Goal: Task Accomplishment & Management: Use online tool/utility

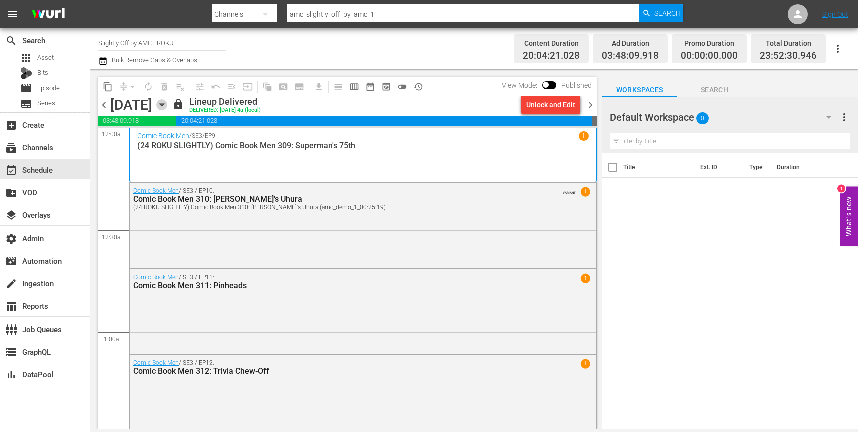
click at [164, 105] on icon "button" at bounding box center [161, 105] width 5 height 3
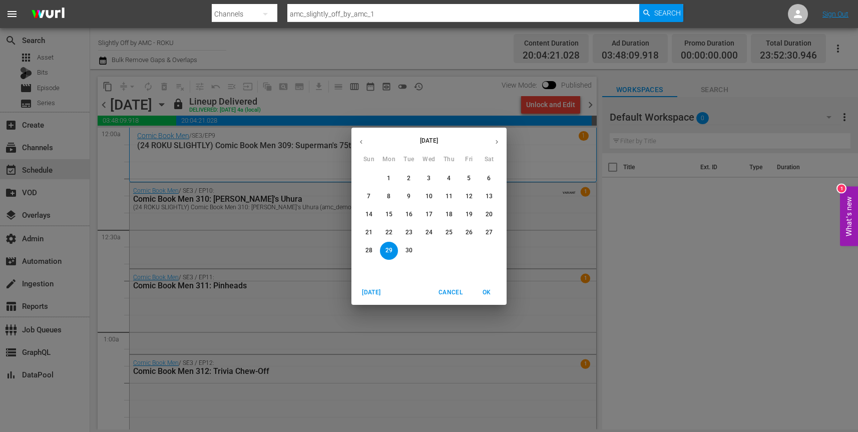
click at [410, 251] on p "30" at bounding box center [409, 250] width 7 height 9
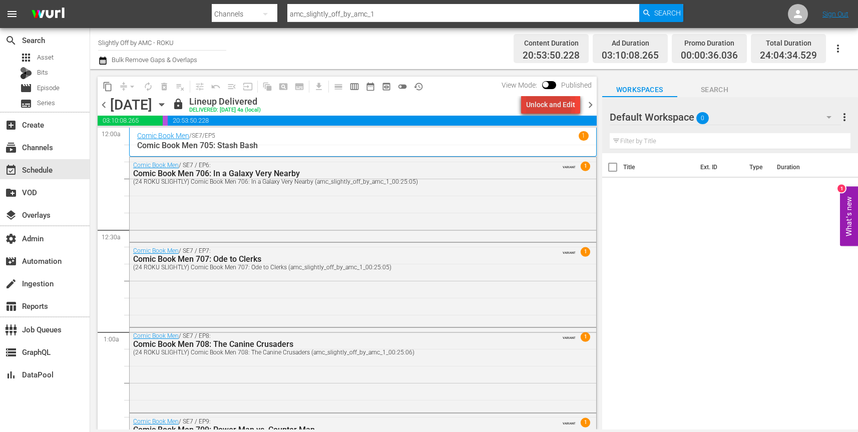
click at [547, 107] on div "Unlock and Edit" at bounding box center [550, 105] width 49 height 18
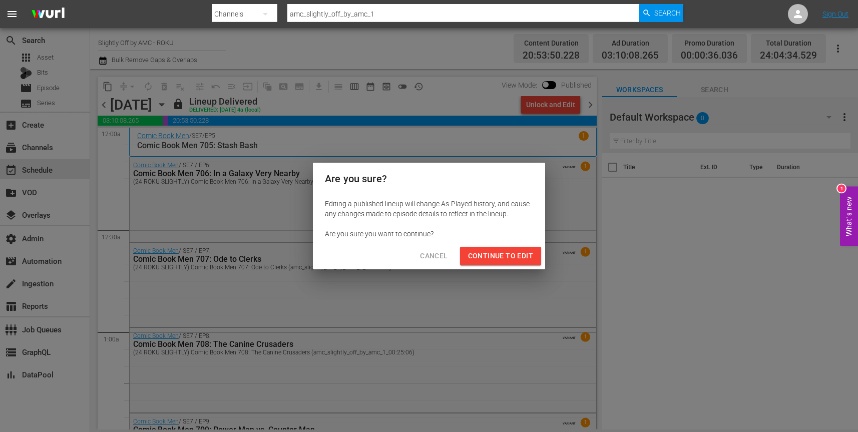
click at [512, 259] on span "Continue to Edit" at bounding box center [500, 256] width 65 height 13
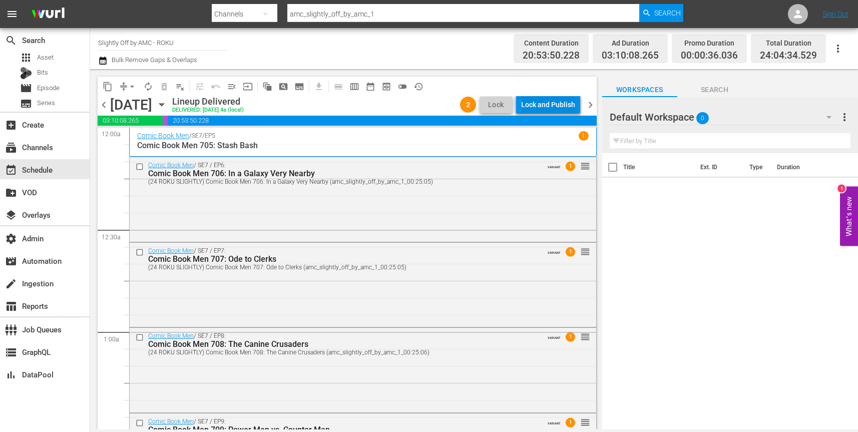
click at [557, 102] on div "Lock and Publish" at bounding box center [548, 105] width 54 height 18
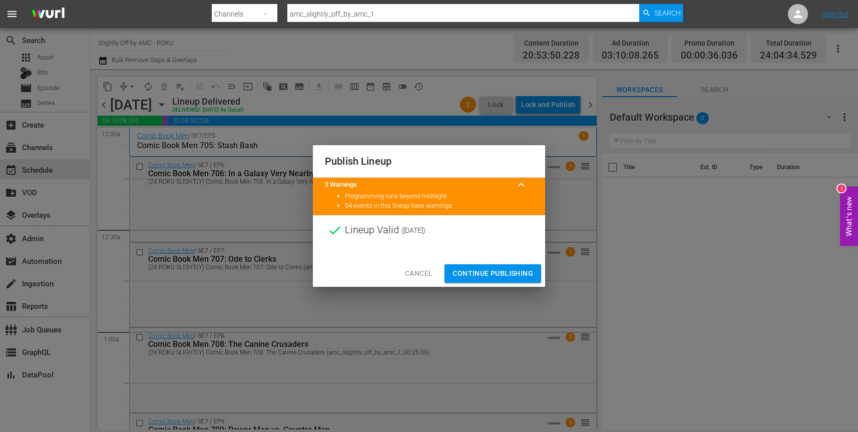
click at [490, 277] on span "Continue Publishing" at bounding box center [493, 273] width 81 height 13
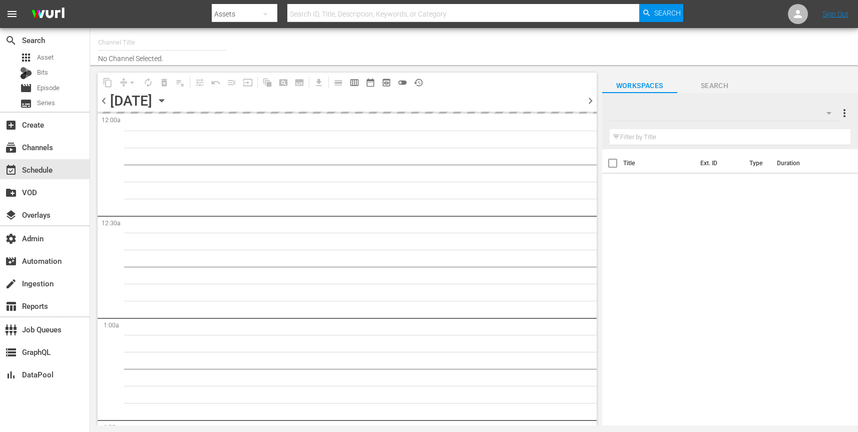
type input "Slightly Off by AMC - ROKU (564)"
